Goal: Use online tool/utility: Utilize a website feature to perform a specific function

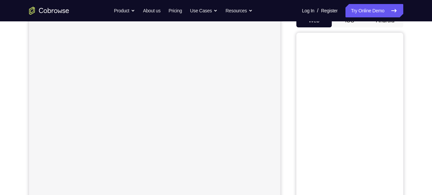
click at [383, 21] on nav "Go back Powerful, Flexible and Trustworthy. Avoid all extra friction for both A…" at bounding box center [216, 10] width 432 height 21
click at [383, 23] on button "Android" at bounding box center [385, 20] width 36 height 13
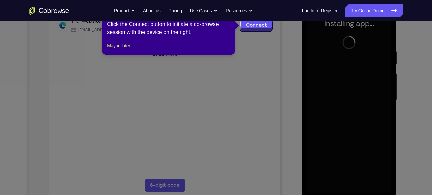
scroll to position [113, 0]
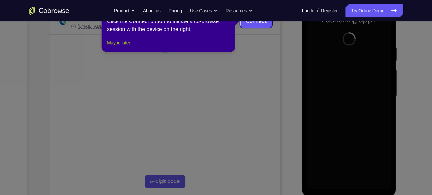
click at [130, 47] on button "Maybe later" at bounding box center [118, 43] width 23 height 8
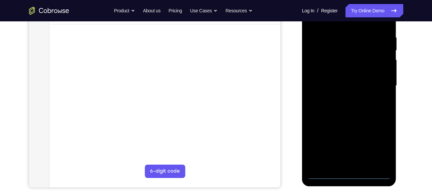
scroll to position [124, 0]
click at [350, 175] on div at bounding box center [349, 85] width 84 height 187
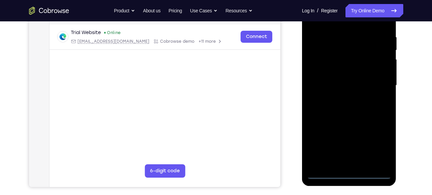
click at [380, 146] on div at bounding box center [349, 85] width 84 height 187
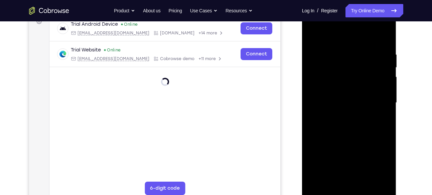
scroll to position [100, 0]
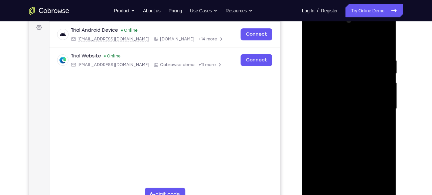
click at [330, 31] on div at bounding box center [349, 108] width 84 height 187
click at [374, 106] on div at bounding box center [349, 108] width 84 height 187
click at [340, 119] on div at bounding box center [349, 108] width 84 height 187
click at [333, 103] on div at bounding box center [349, 108] width 84 height 187
click at [332, 97] on div at bounding box center [349, 108] width 84 height 187
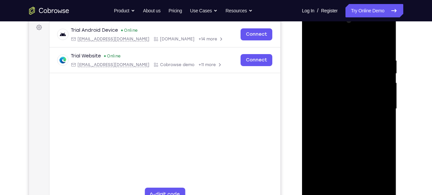
click at [336, 107] on div at bounding box center [349, 108] width 84 height 187
click at [362, 133] on div at bounding box center [349, 108] width 84 height 187
click at [362, 129] on div at bounding box center [349, 108] width 84 height 187
click at [358, 139] on div at bounding box center [349, 108] width 84 height 187
click at [377, 40] on div at bounding box center [349, 108] width 84 height 187
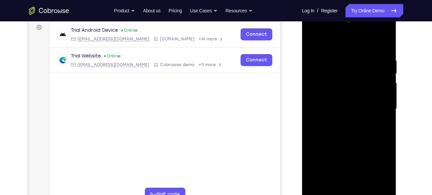
click at [385, 39] on div at bounding box center [349, 108] width 84 height 187
click at [312, 42] on div at bounding box center [349, 108] width 84 height 187
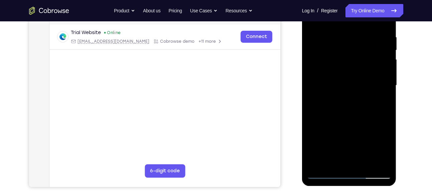
scroll to position [126, 0]
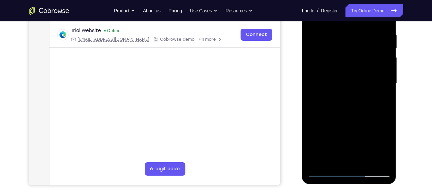
drag, startPoint x: 351, startPoint y: 86, endPoint x: 355, endPoint y: 48, distance: 38.9
click at [355, 48] on div at bounding box center [349, 83] width 84 height 187
click at [352, 64] on div at bounding box center [349, 83] width 84 height 187
drag, startPoint x: 348, startPoint y: 83, endPoint x: 353, endPoint y: 43, distance: 40.1
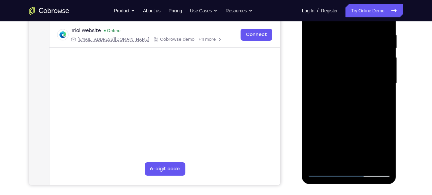
click at [353, 43] on div at bounding box center [349, 83] width 84 height 187
click at [364, 162] on div at bounding box center [349, 83] width 84 height 187
click at [359, 117] on div at bounding box center [349, 83] width 84 height 187
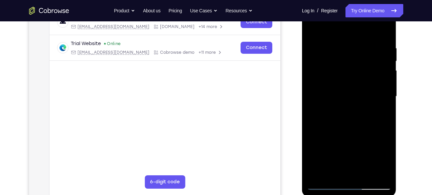
scroll to position [112, 0]
drag, startPoint x: 362, startPoint y: 64, endPoint x: 313, endPoint y: 71, distance: 49.9
click at [313, 71] on div at bounding box center [349, 97] width 84 height 187
drag, startPoint x: 347, startPoint y: 62, endPoint x: 288, endPoint y: 73, distance: 60.5
click at [302, 73] on html "Online web based iOS Simulators and Android Emulators. Run iPhone, iPad, Mobile…" at bounding box center [349, 99] width 95 height 200
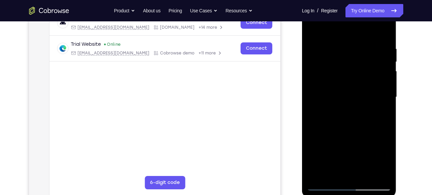
drag, startPoint x: 349, startPoint y: 62, endPoint x: 310, endPoint y: 68, distance: 38.9
click at [310, 68] on div at bounding box center [349, 97] width 84 height 187
click at [326, 183] on div at bounding box center [349, 97] width 84 height 187
click at [325, 186] on div at bounding box center [349, 97] width 84 height 187
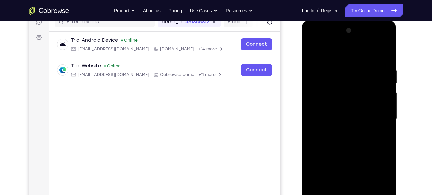
scroll to position [90, 0]
click at [338, 59] on div at bounding box center [349, 119] width 84 height 187
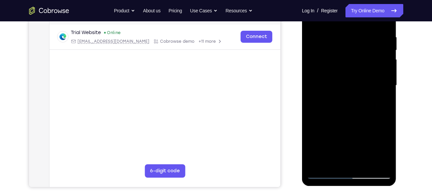
scroll to position [124, 0]
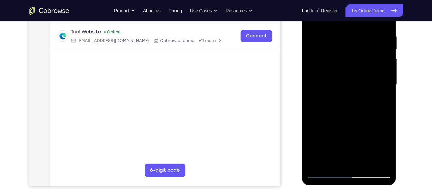
click at [382, 161] on div at bounding box center [349, 84] width 84 height 187
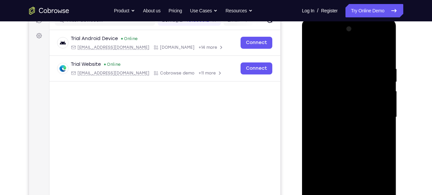
scroll to position [92, 0]
click at [382, 191] on div at bounding box center [349, 117] width 84 height 187
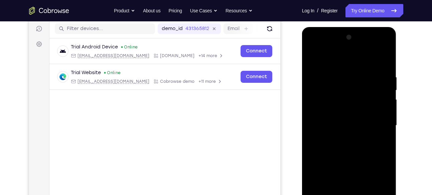
scroll to position [84, 0]
